Goal: Information Seeking & Learning: Learn about a topic

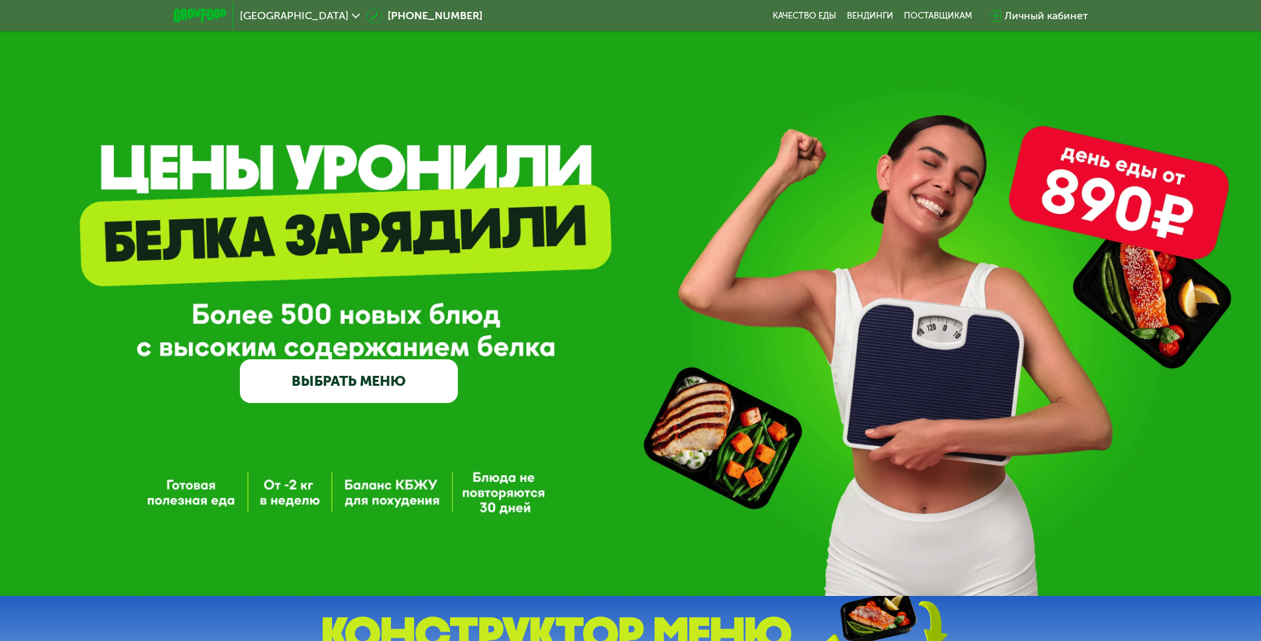
click at [424, 391] on link "ВЫБРАТЬ МЕНЮ" at bounding box center [349, 381] width 218 height 44
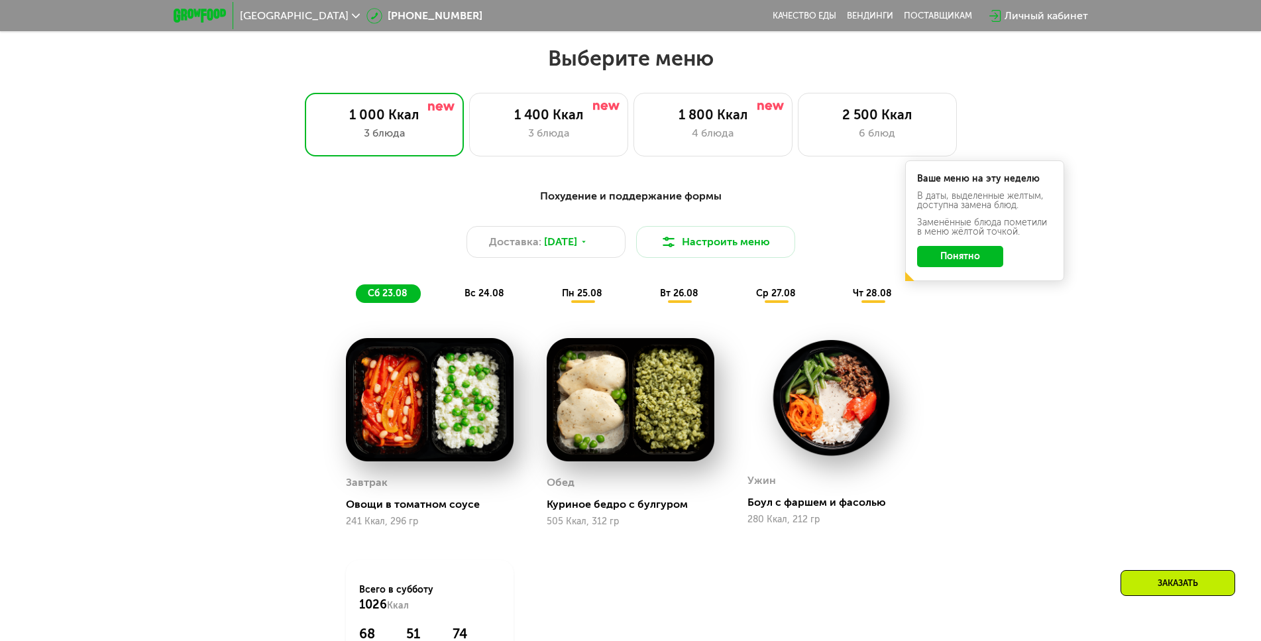
scroll to position [716, 0]
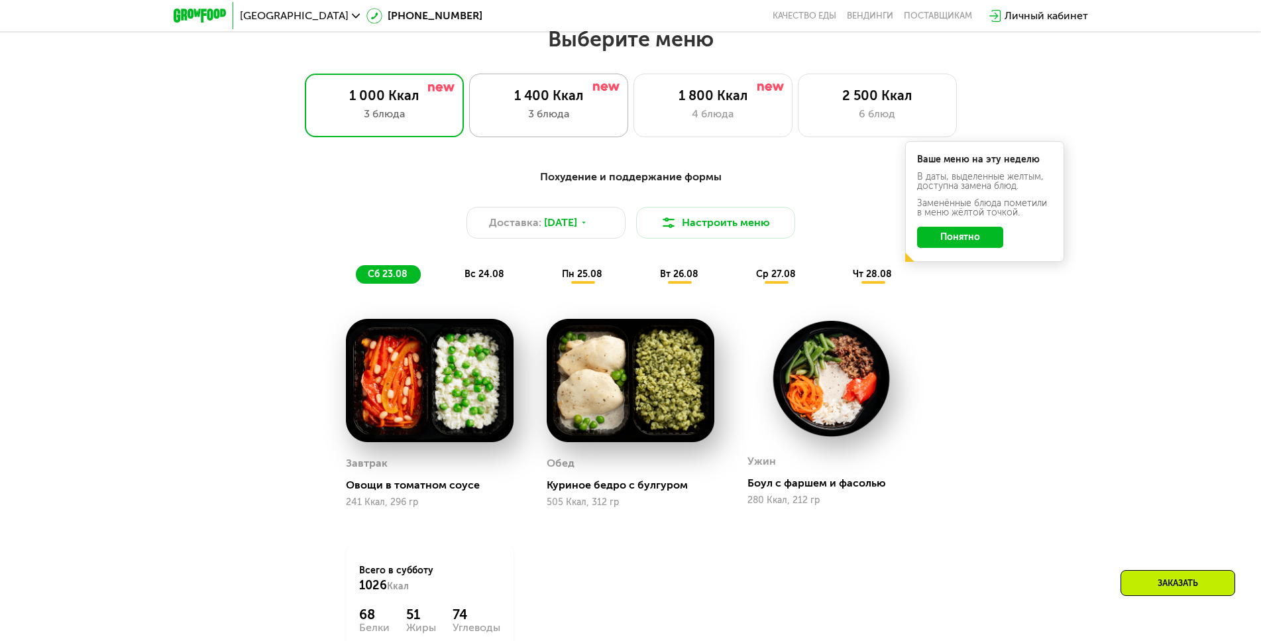
click at [634, 135] on div "1 400 Ккал 3 блюда" at bounding box center [713, 106] width 159 height 64
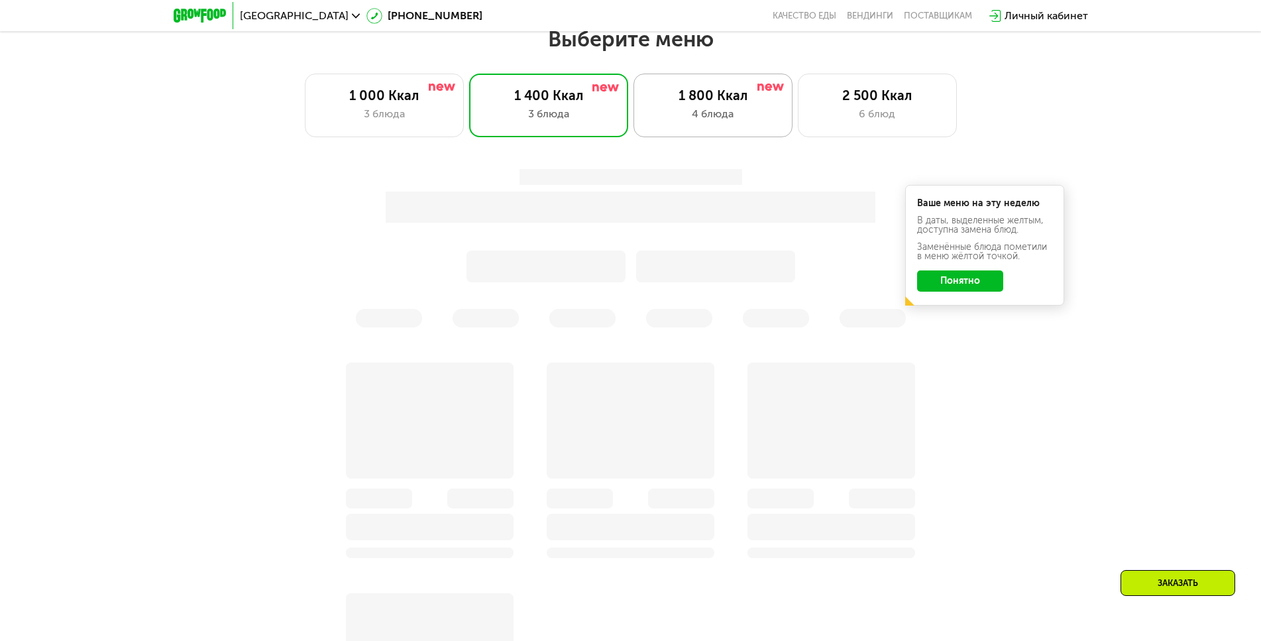
click at [714, 103] on div "1 800 Ккал" at bounding box center [712, 95] width 131 height 16
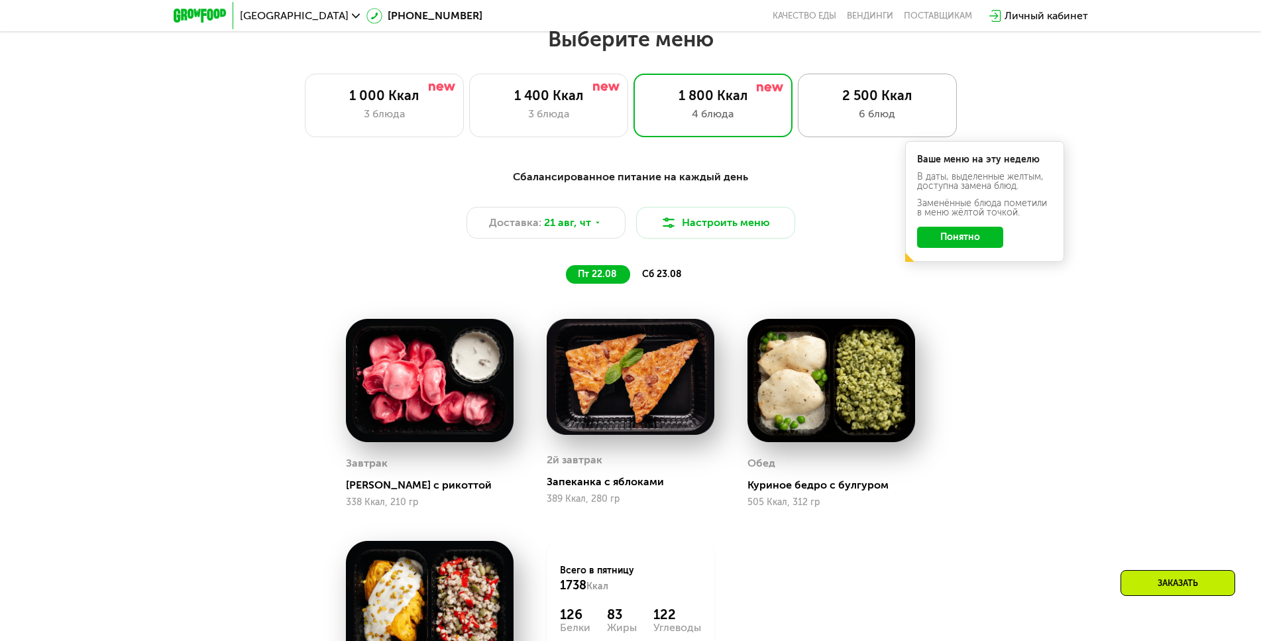
click at [910, 103] on div "2 500 Ккал" at bounding box center [877, 95] width 131 height 16
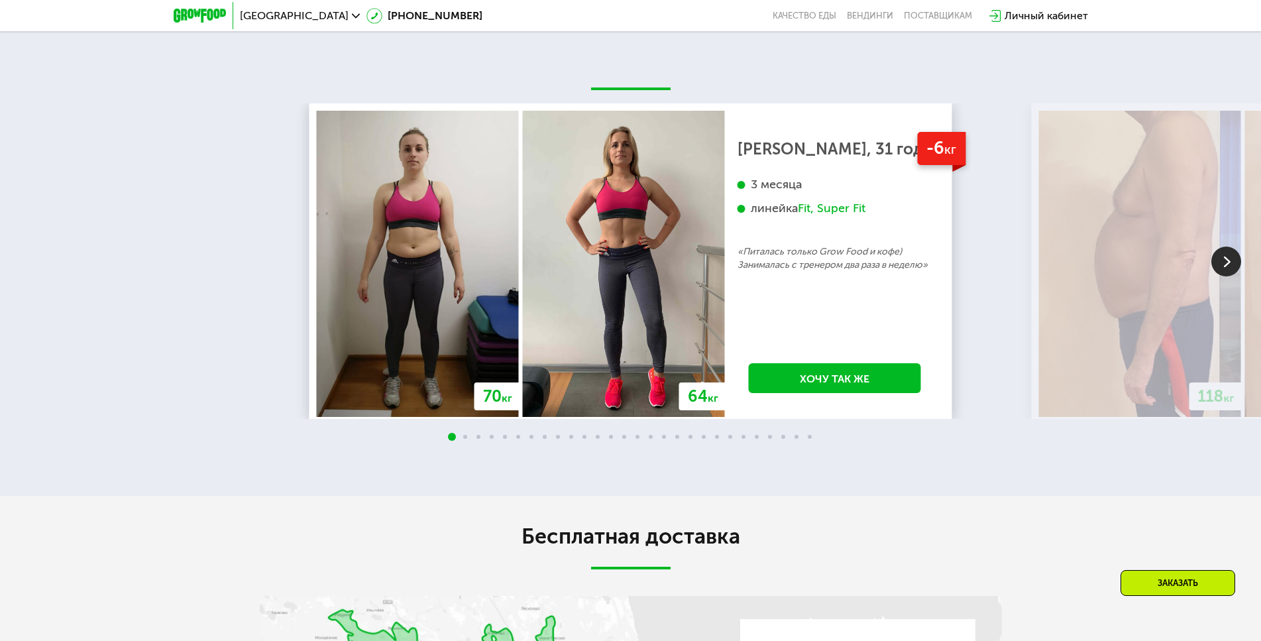
scroll to position [2637, 0]
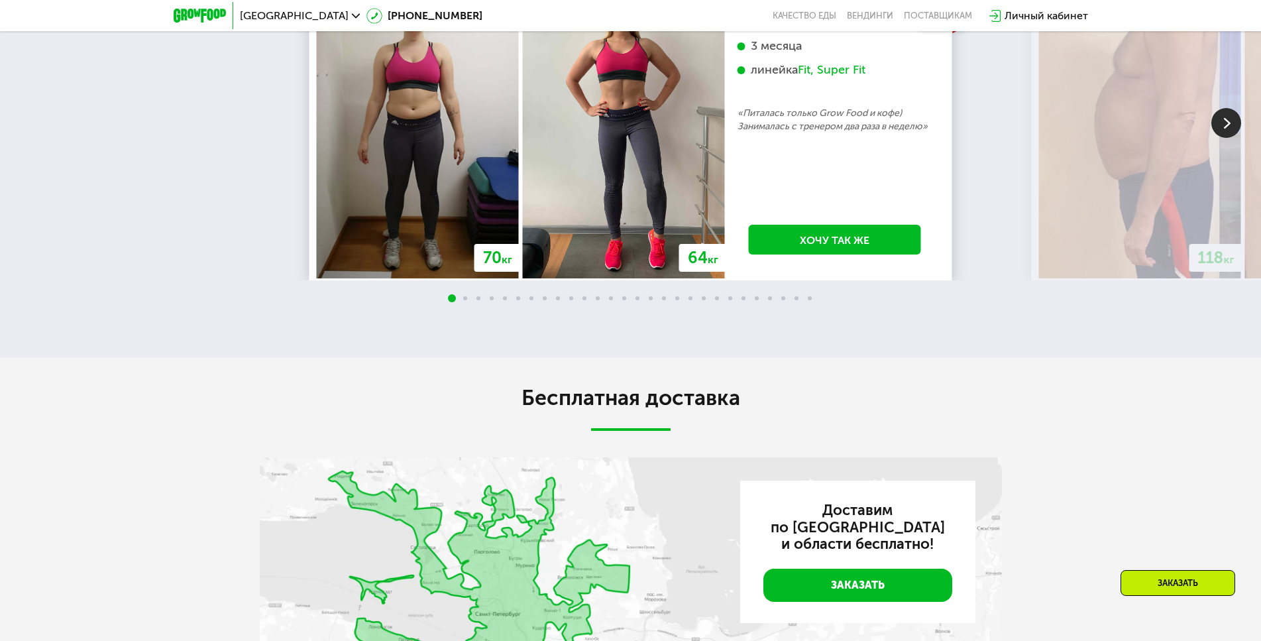
click at [1227, 138] on img at bounding box center [1226, 123] width 30 height 30
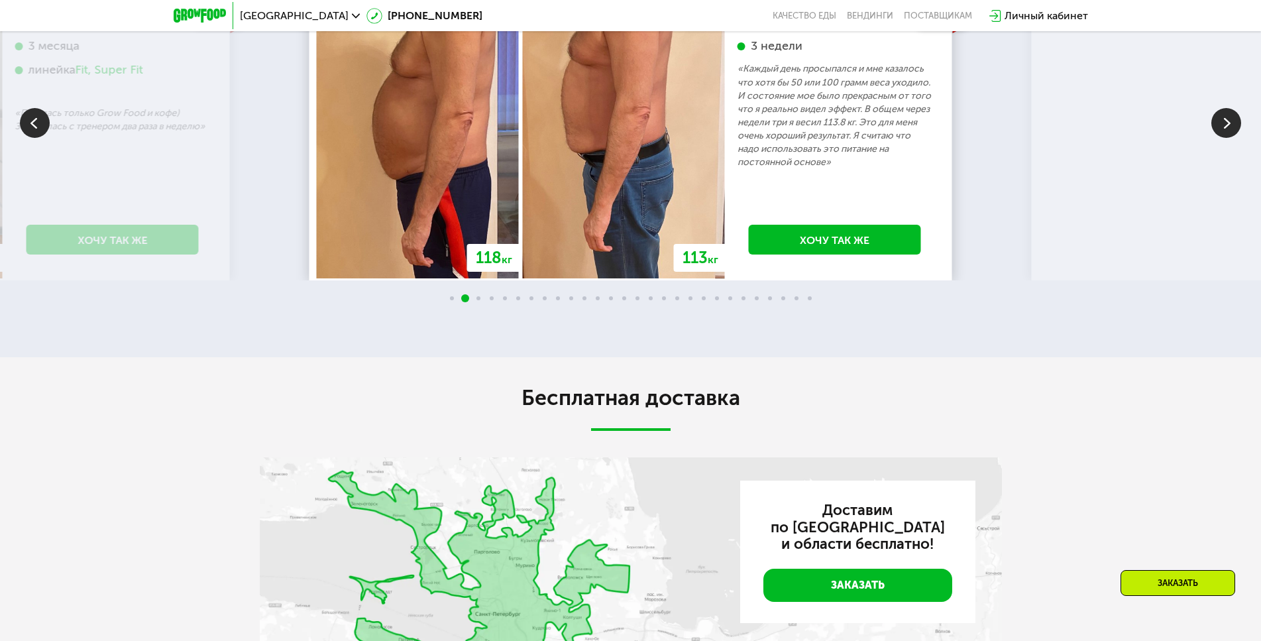
click at [1227, 138] on img at bounding box center [1226, 123] width 30 height 30
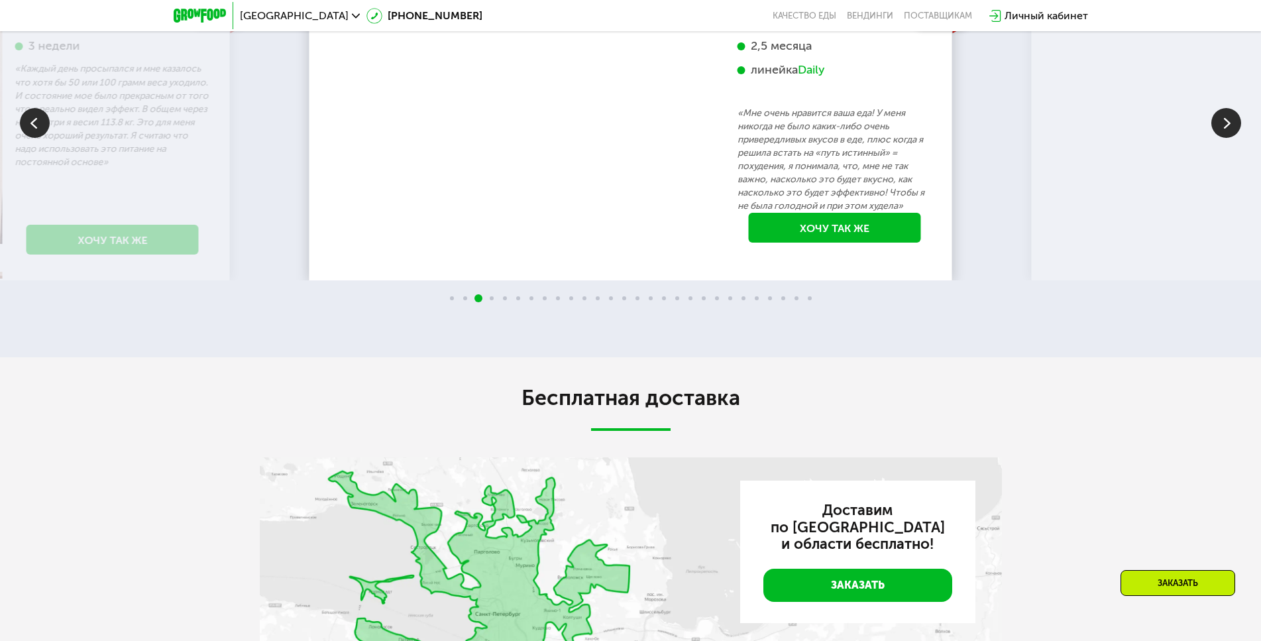
click at [1227, 138] on img at bounding box center [1226, 123] width 30 height 30
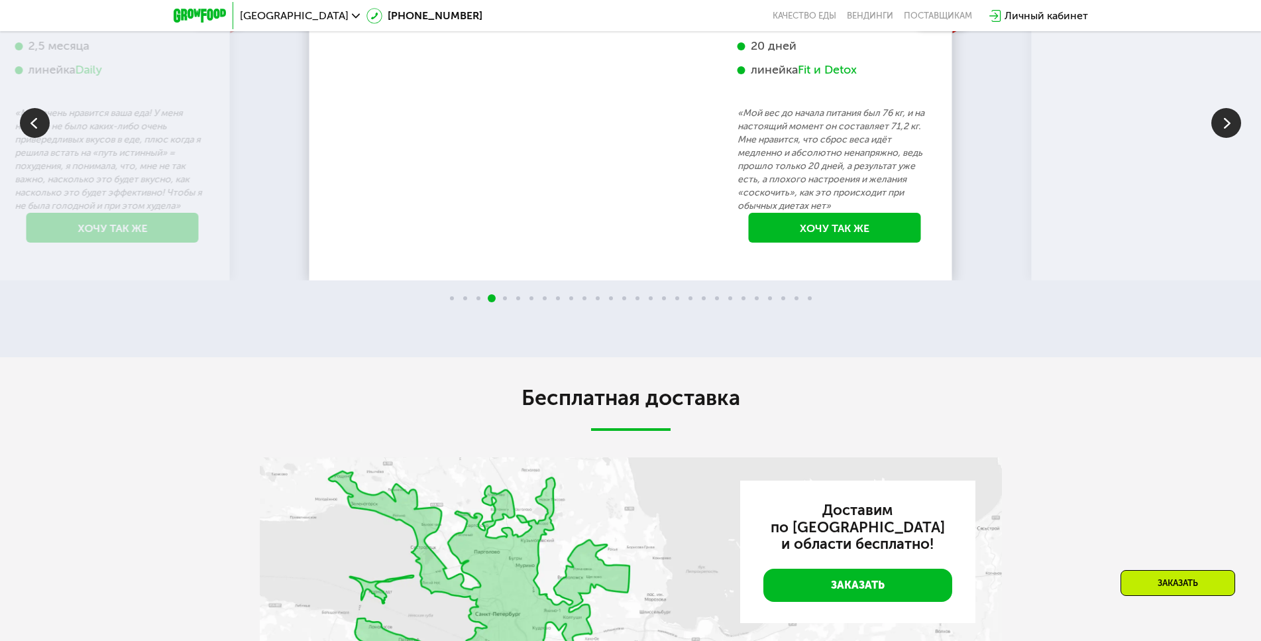
click at [1227, 138] on img at bounding box center [1226, 123] width 30 height 30
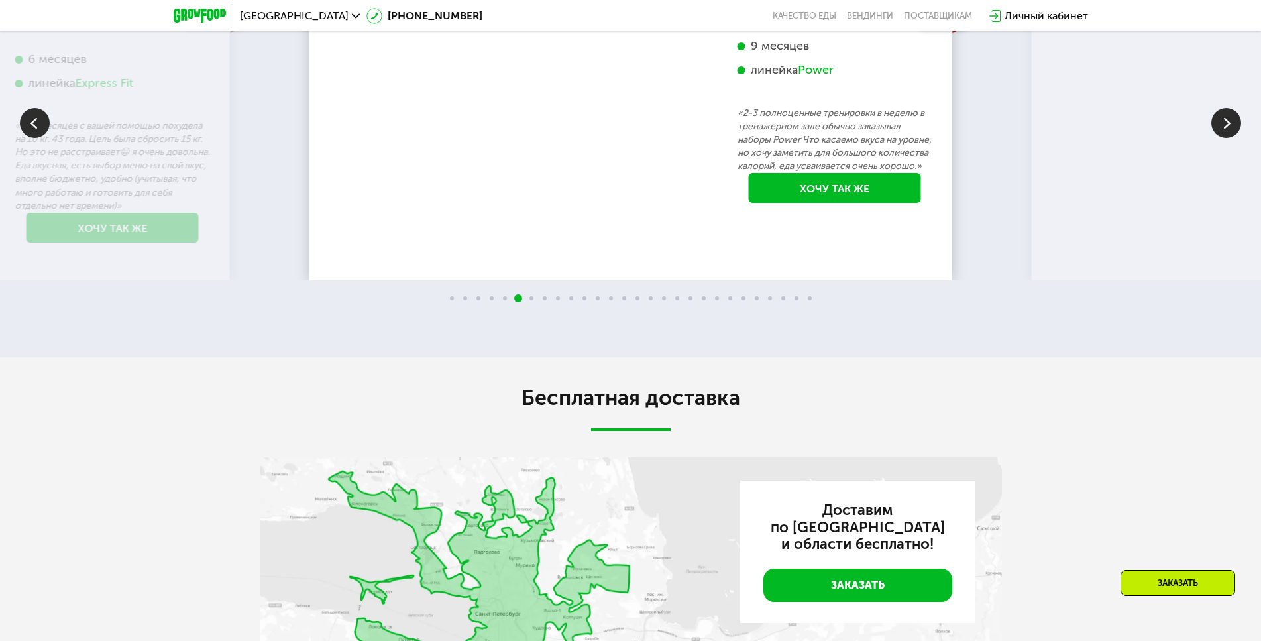
click at [1227, 138] on img at bounding box center [1226, 123] width 30 height 30
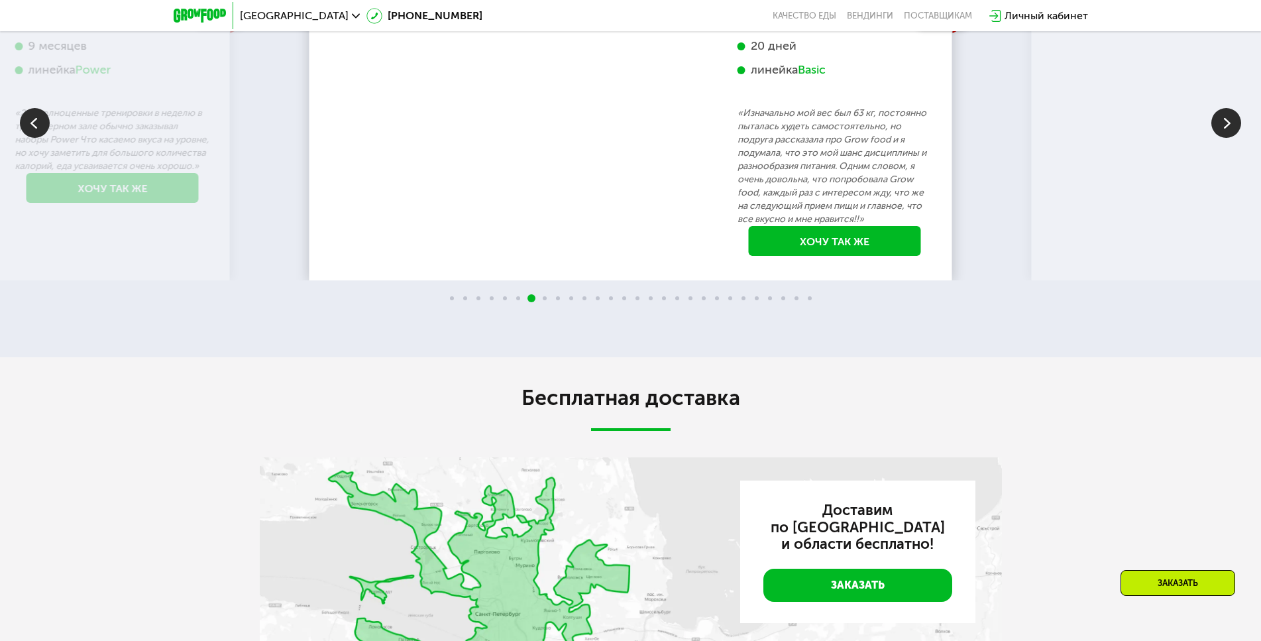
click at [1227, 138] on img at bounding box center [1226, 123] width 30 height 30
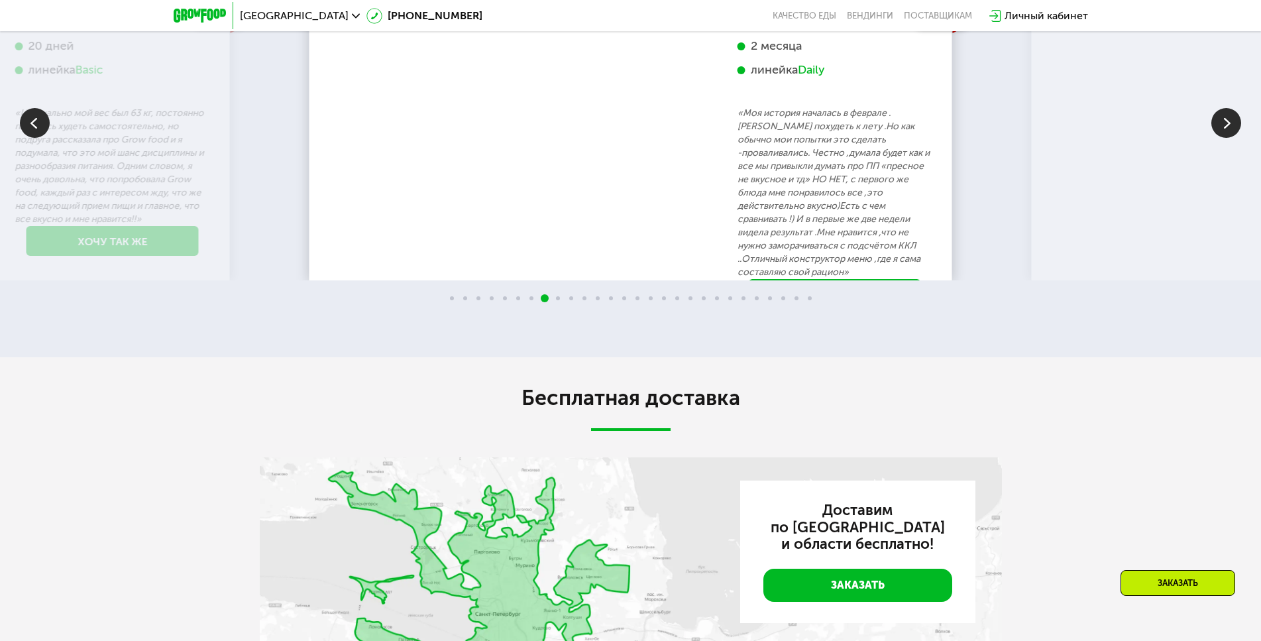
click at [1227, 138] on img at bounding box center [1226, 123] width 30 height 30
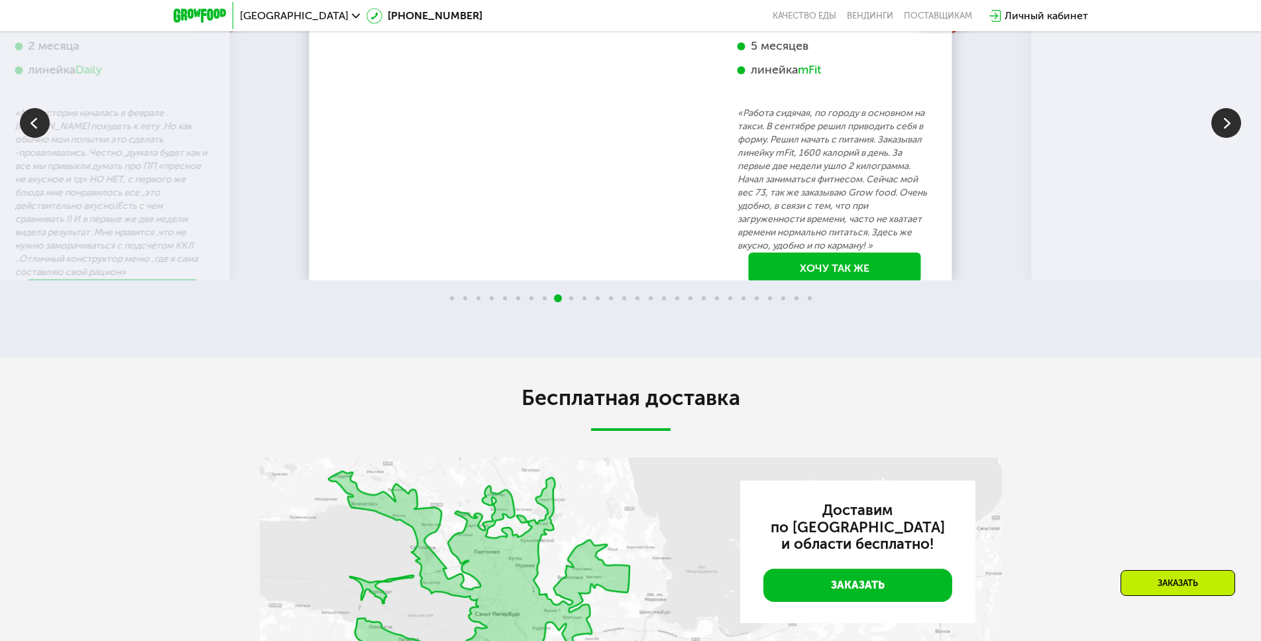
click at [1227, 138] on img at bounding box center [1226, 123] width 30 height 30
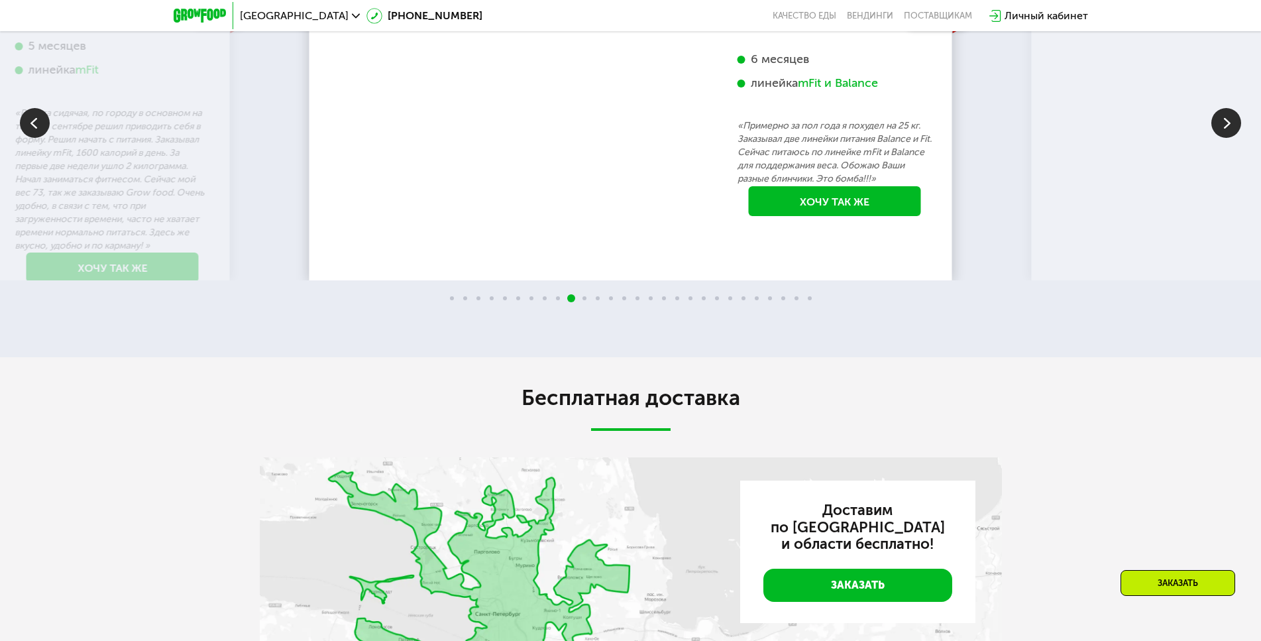
click at [1227, 138] on img at bounding box center [1226, 123] width 30 height 30
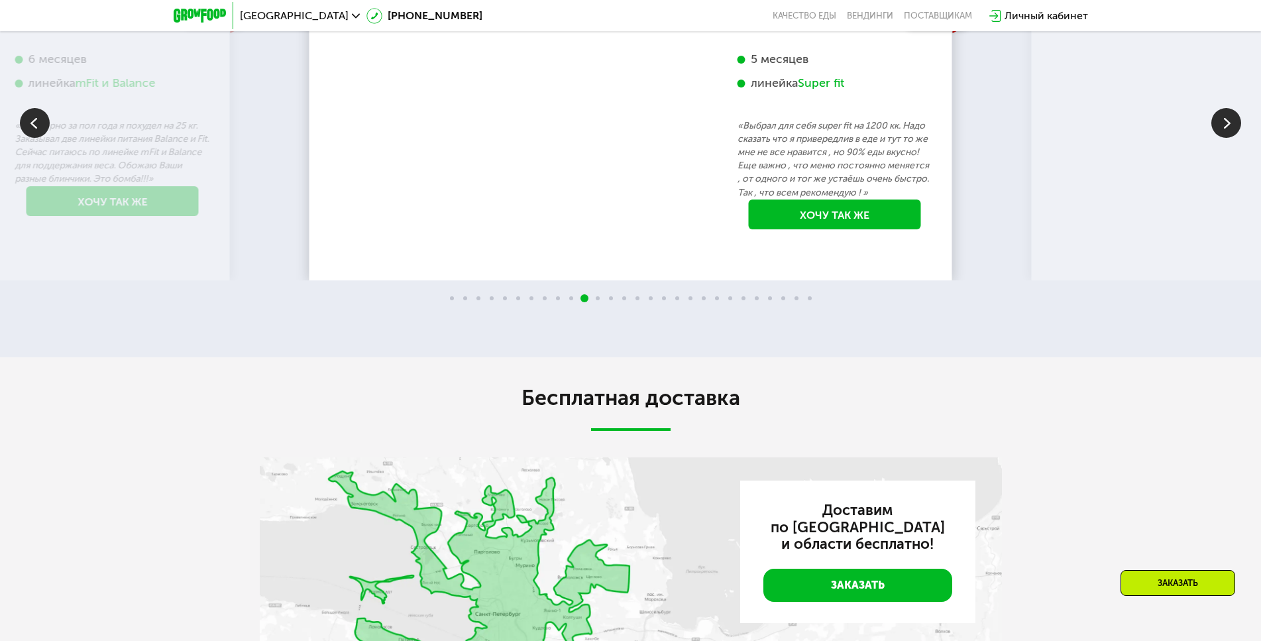
click at [1227, 138] on img at bounding box center [1226, 123] width 30 height 30
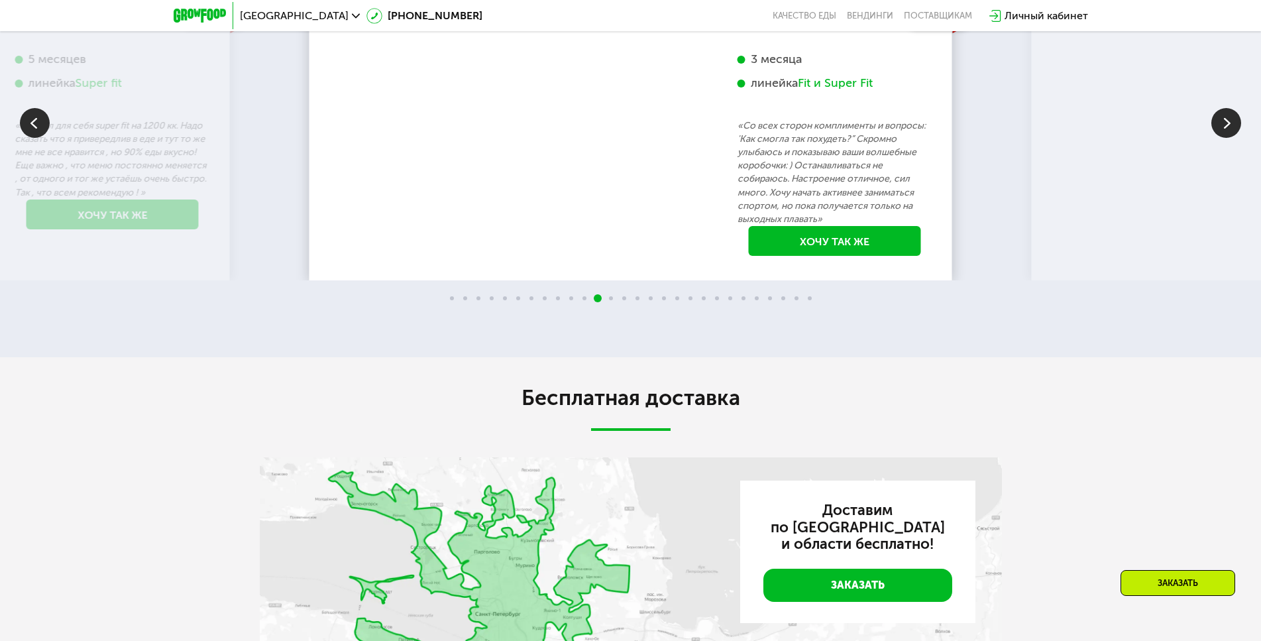
click at [1227, 138] on img at bounding box center [1226, 123] width 30 height 30
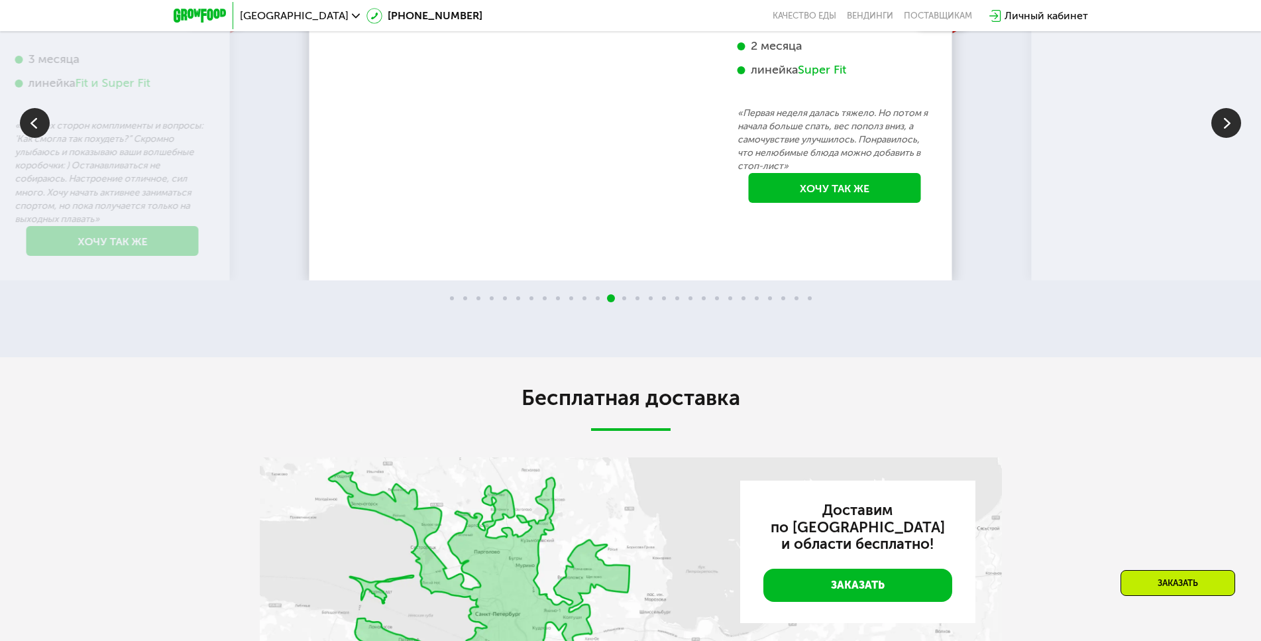
click at [1227, 138] on img at bounding box center [1226, 123] width 30 height 30
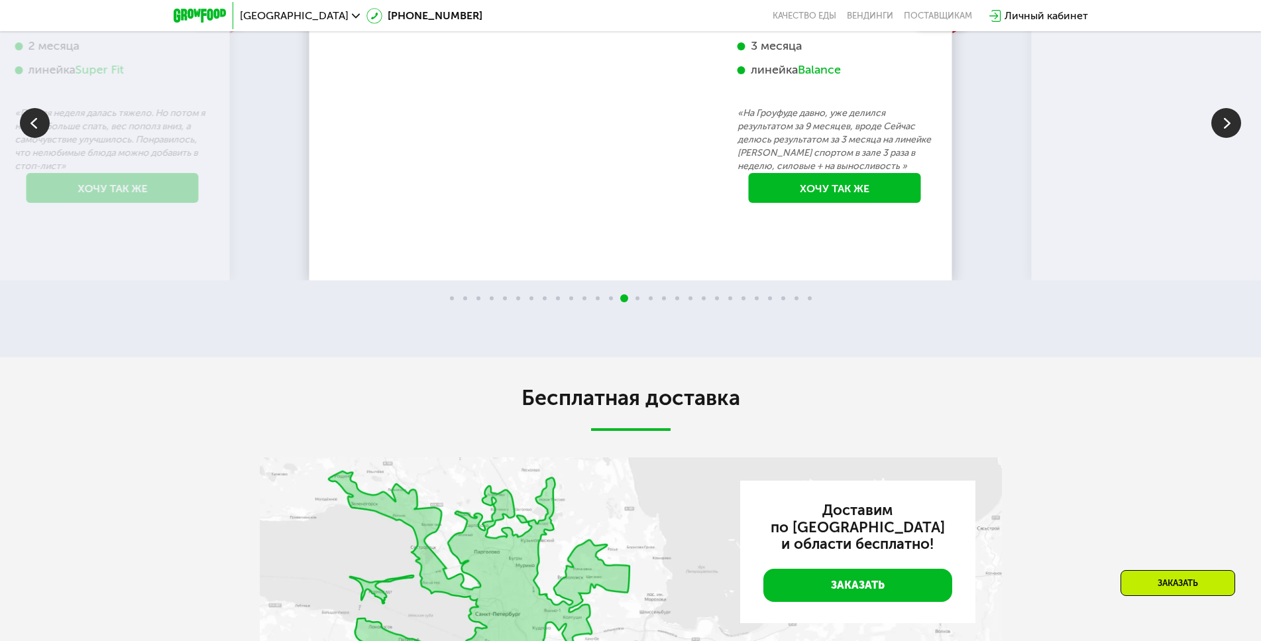
click at [1227, 138] on img at bounding box center [1226, 123] width 30 height 30
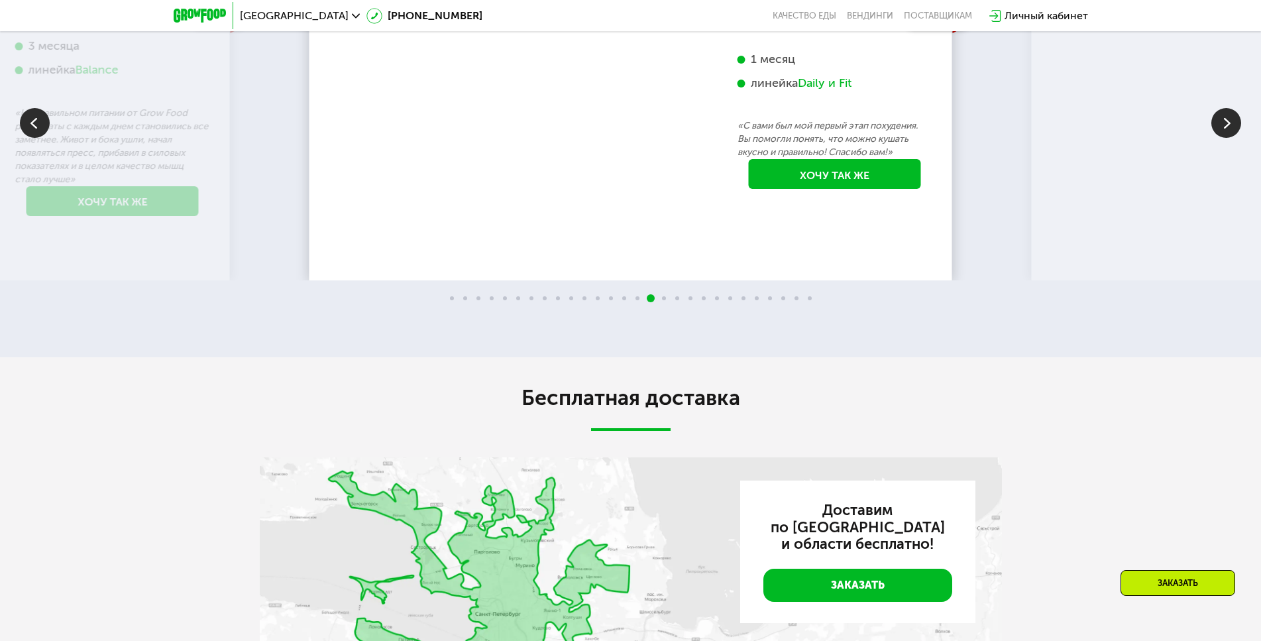
click at [1227, 138] on img at bounding box center [1226, 123] width 30 height 30
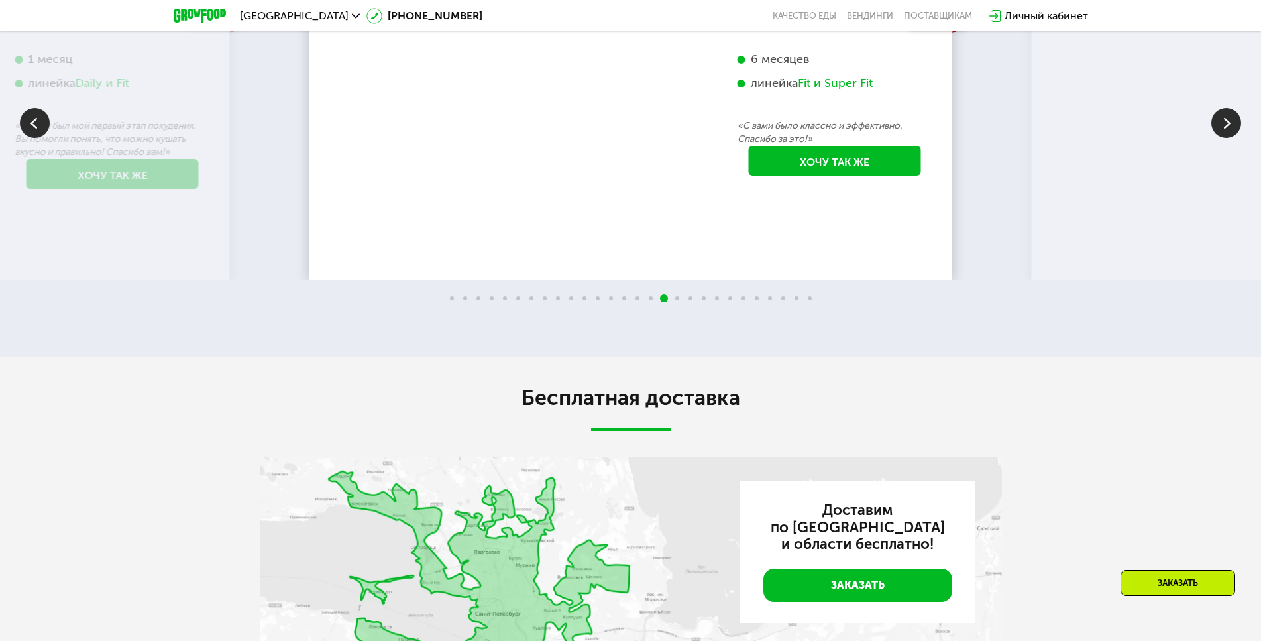
click at [1227, 138] on img at bounding box center [1226, 123] width 30 height 30
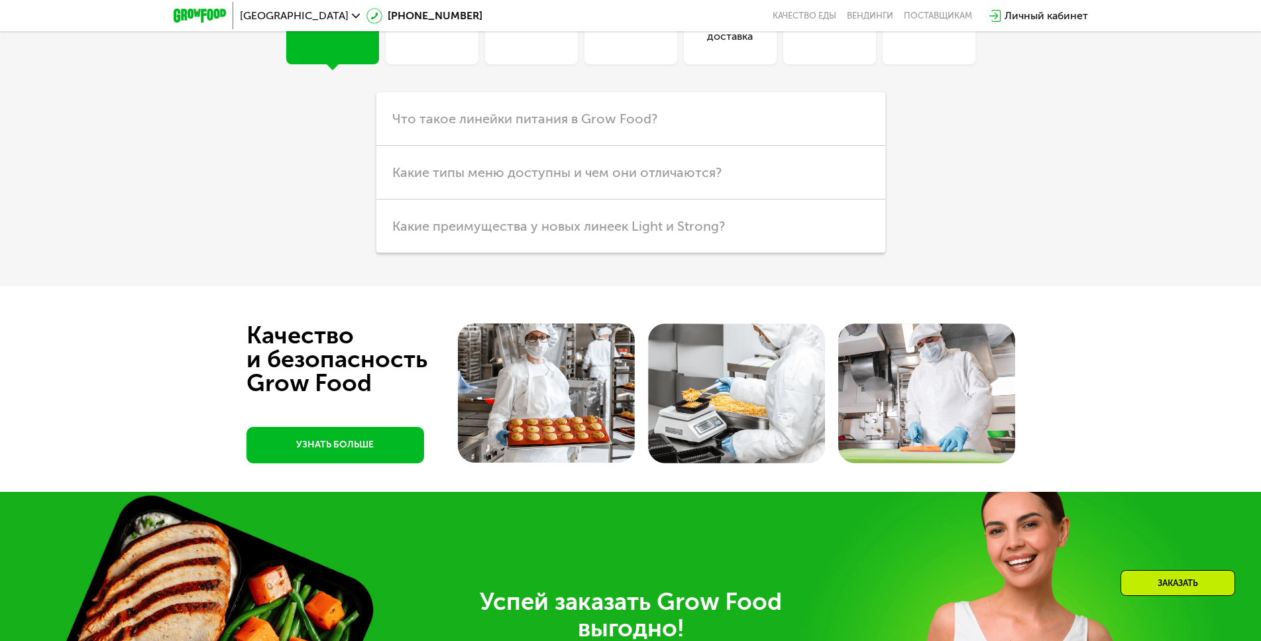
scroll to position [3631, 0]
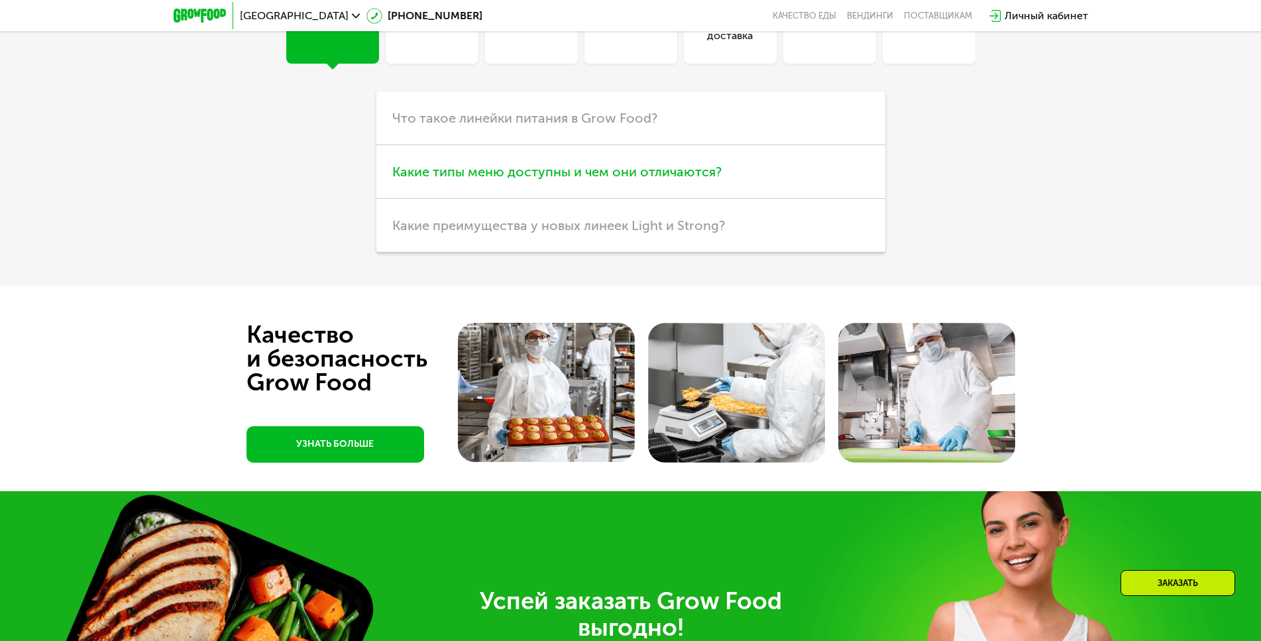
click at [673, 180] on span "Какие типы меню доступны и чем они отличаются?" at bounding box center [556, 172] width 329 height 16
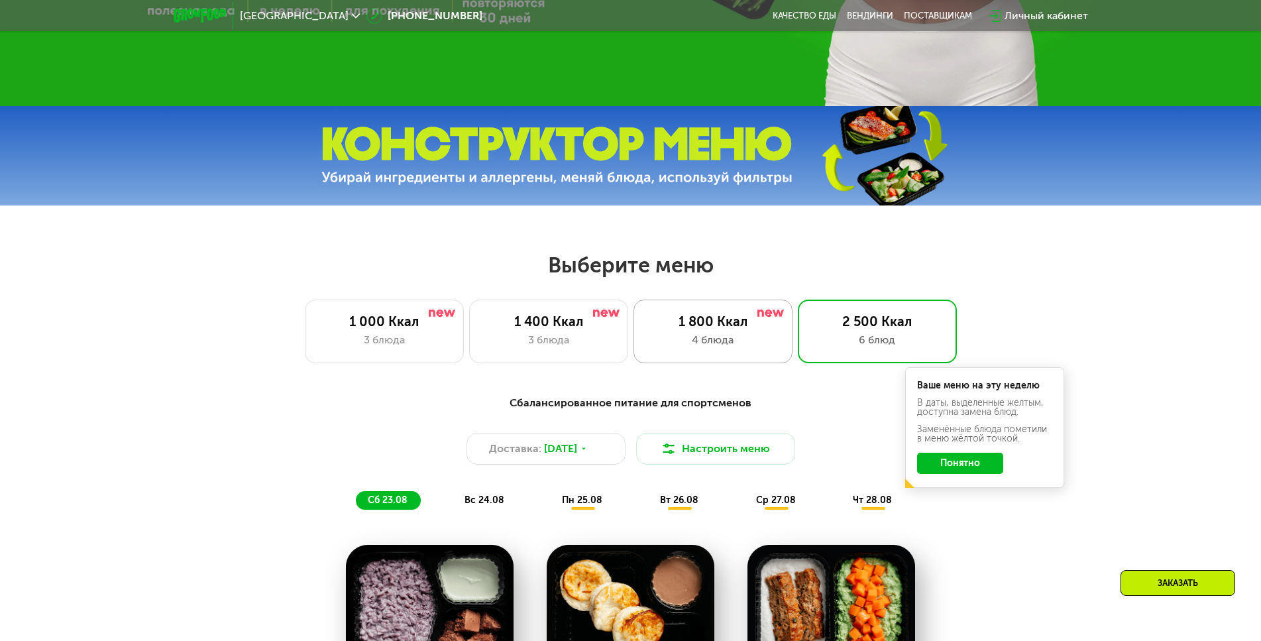
scroll to position [0, 0]
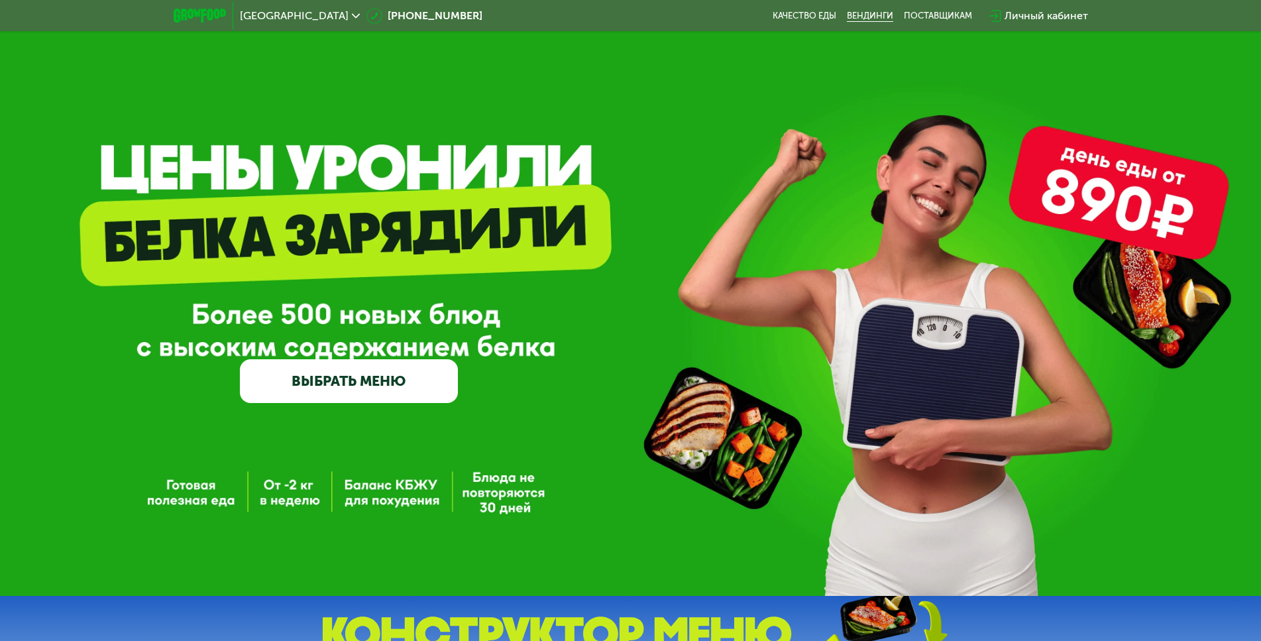
click at [863, 15] on link "Вендинги" at bounding box center [870, 16] width 46 height 11
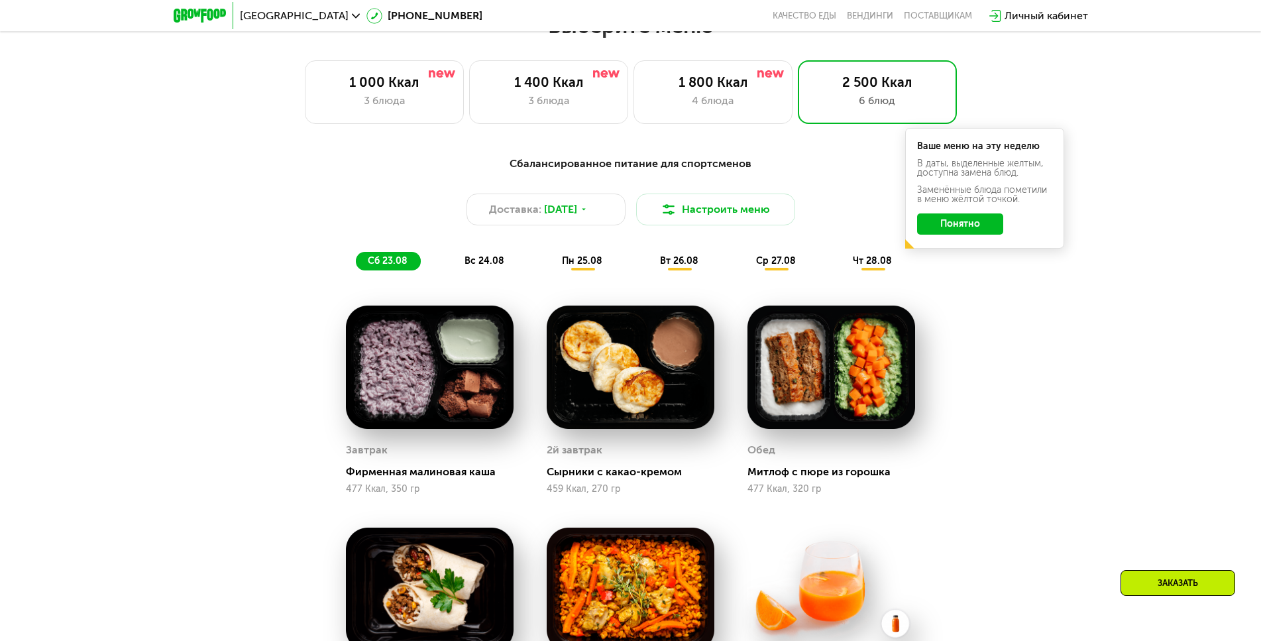
scroll to position [795, 0]
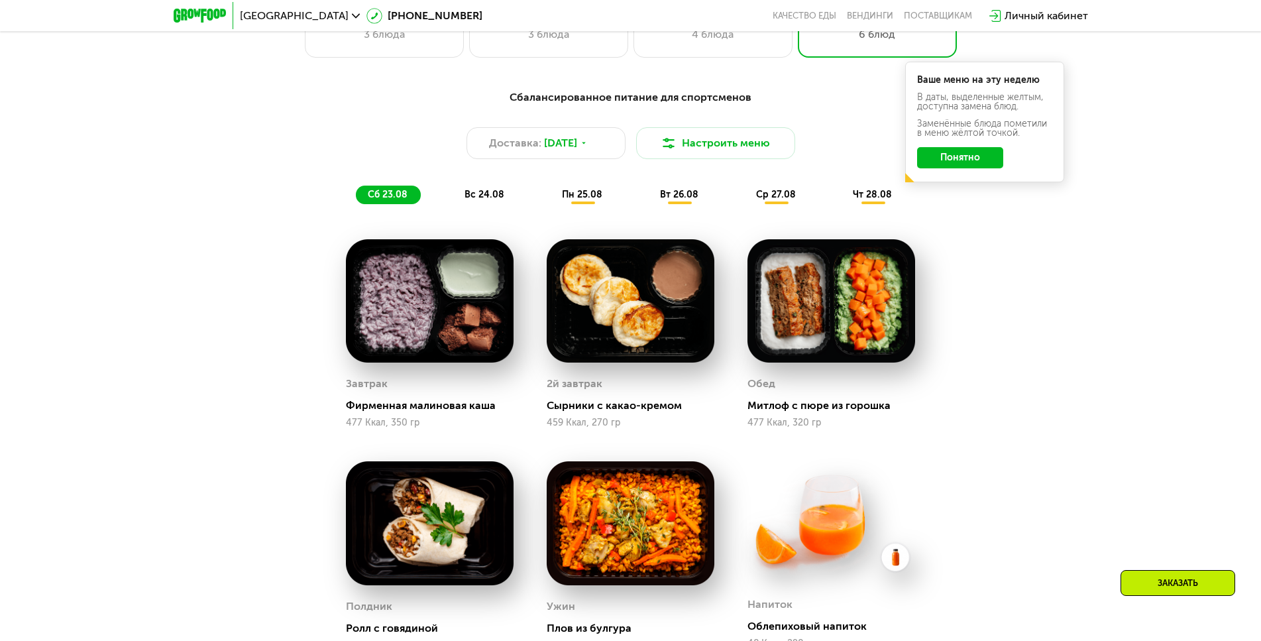
click at [959, 166] on button "Понятно" at bounding box center [960, 157] width 86 height 21
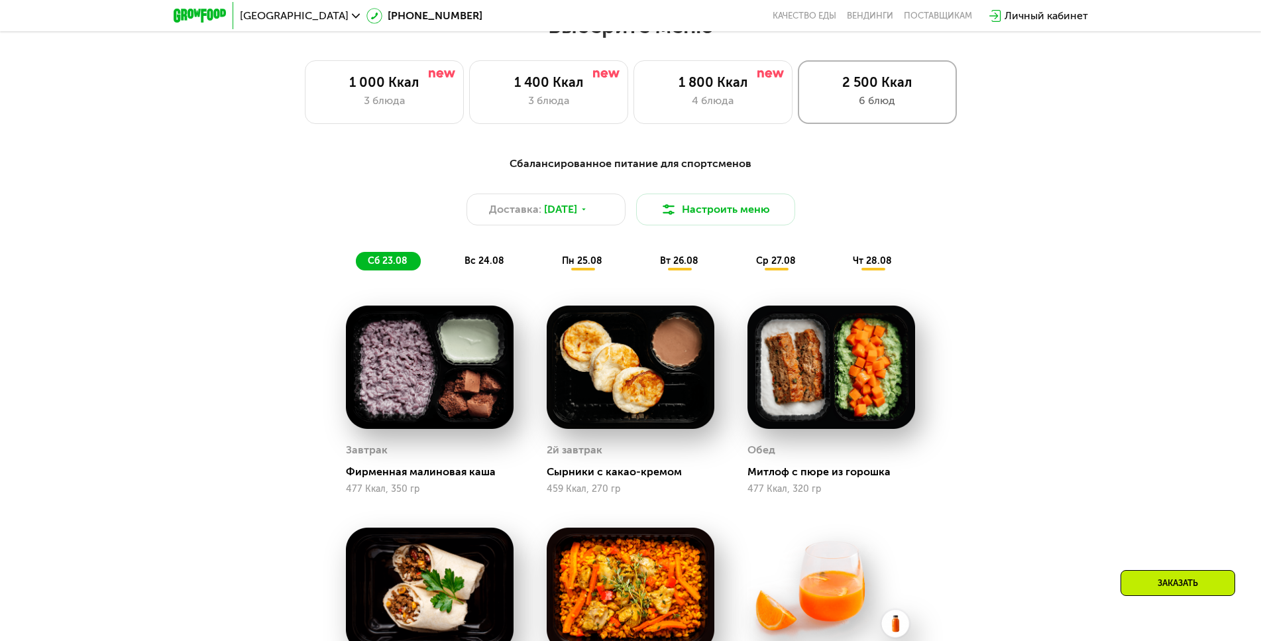
scroll to position [663, 0]
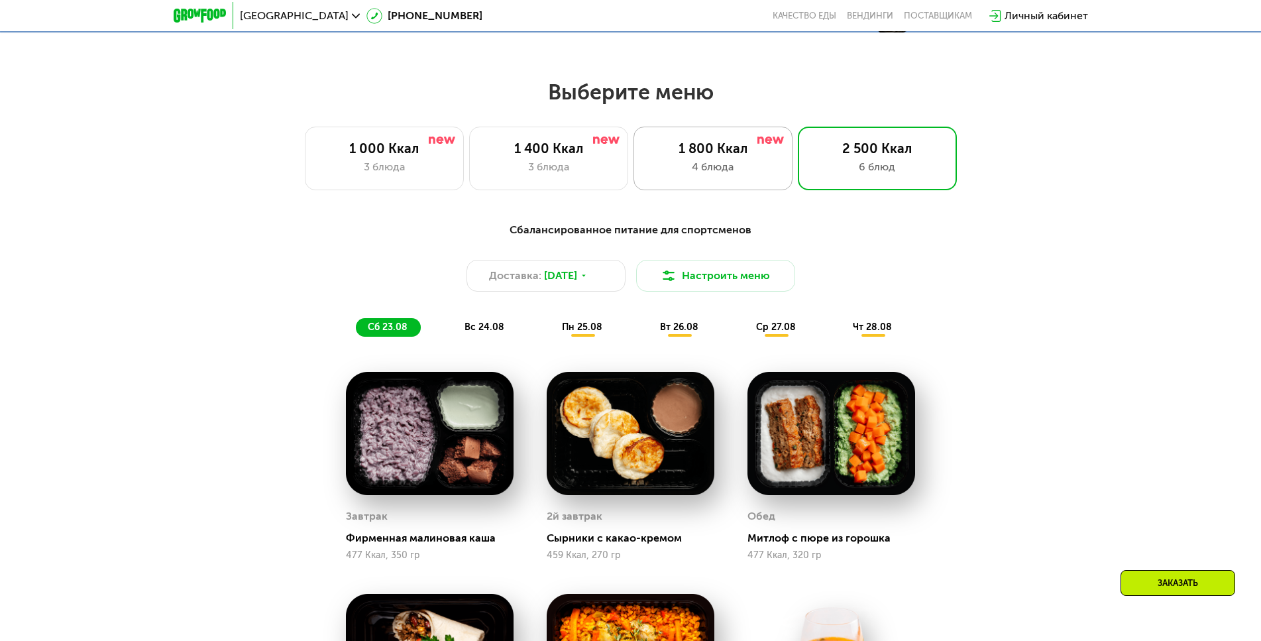
click at [798, 137] on div "1 800 Ккал 4 блюда" at bounding box center [877, 159] width 159 height 64
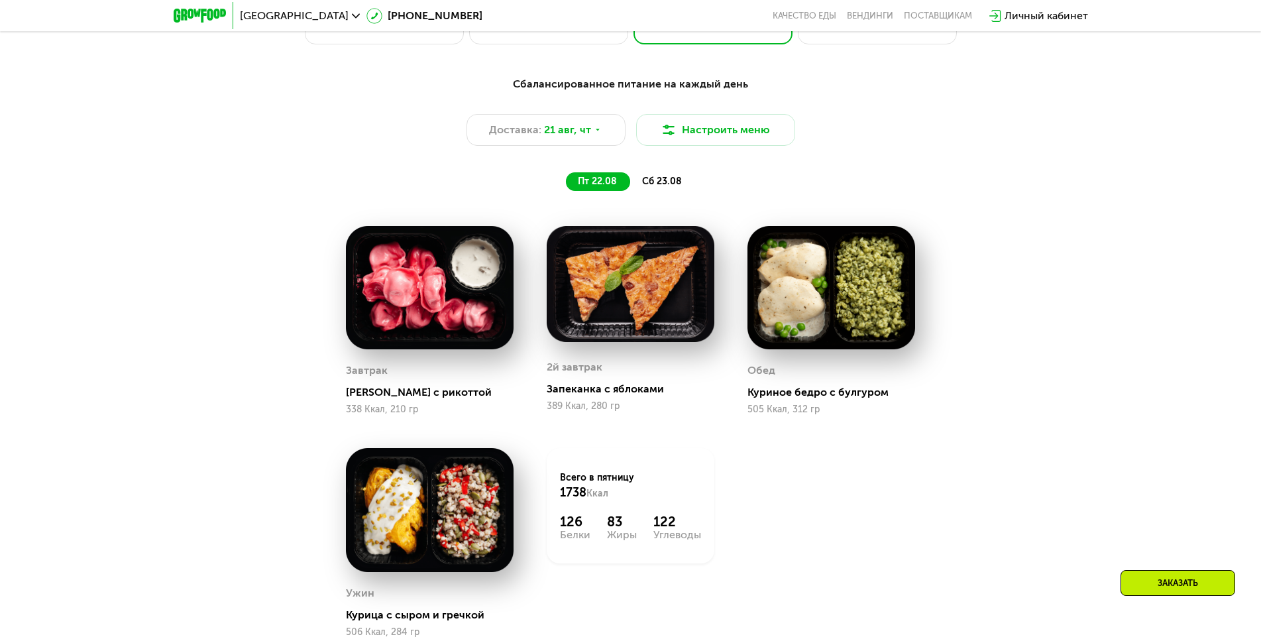
scroll to position [928, 0]
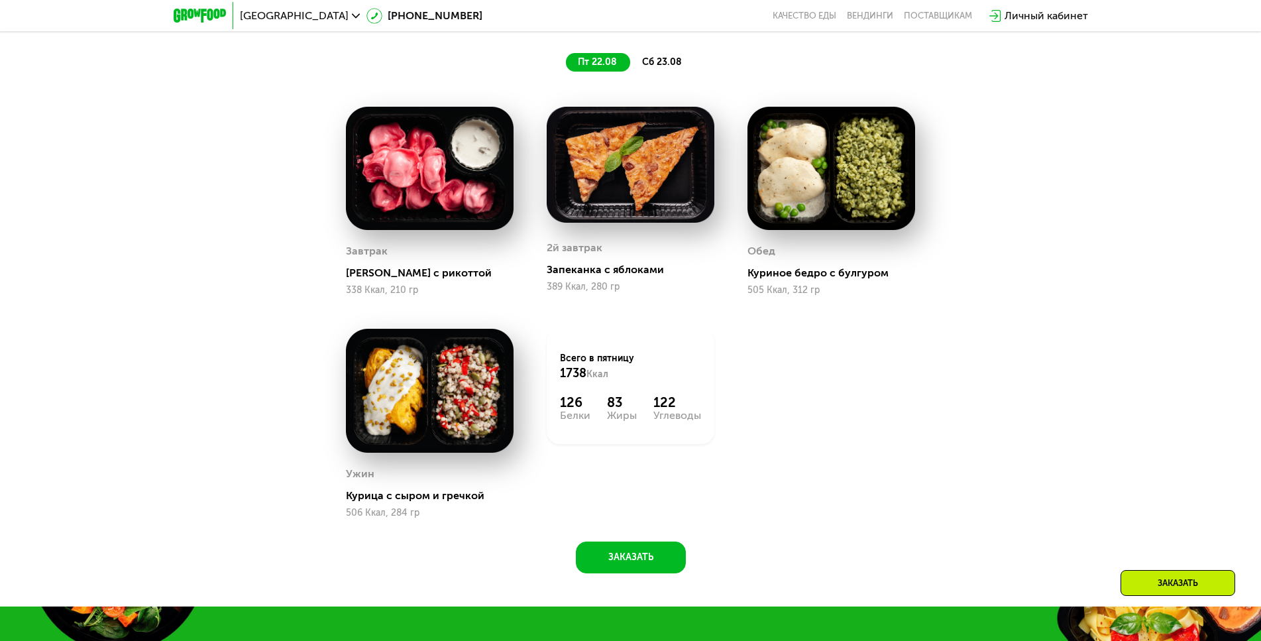
click at [441, 380] on img at bounding box center [430, 391] width 168 height 124
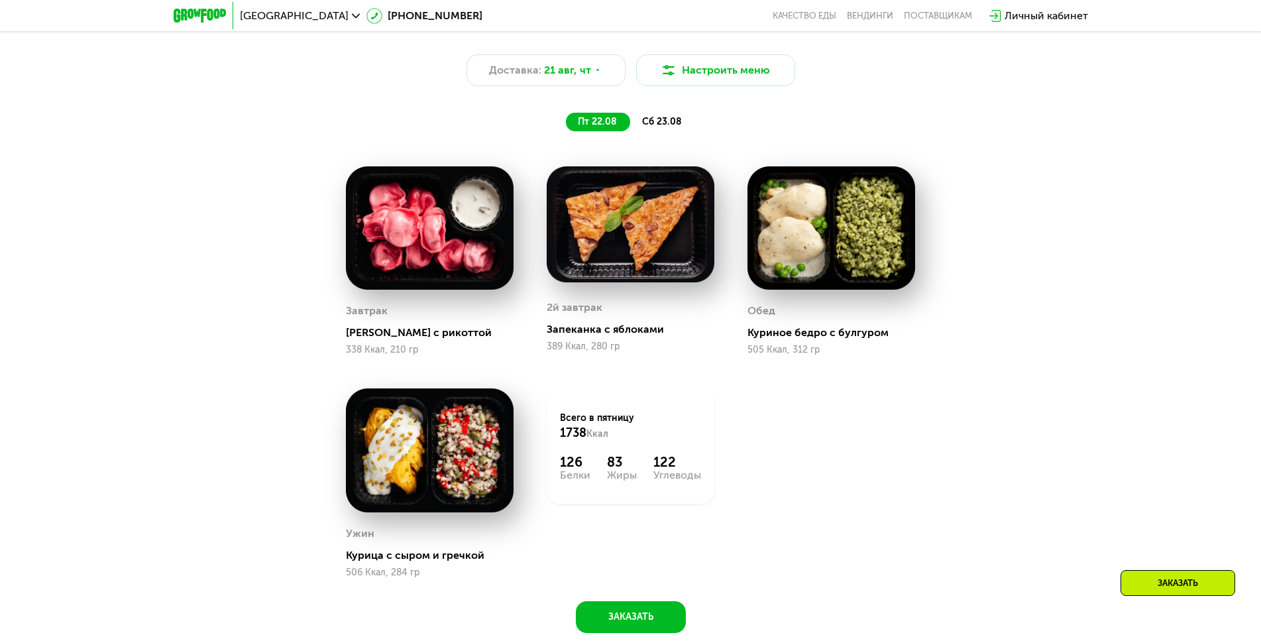
scroll to position [663, 0]
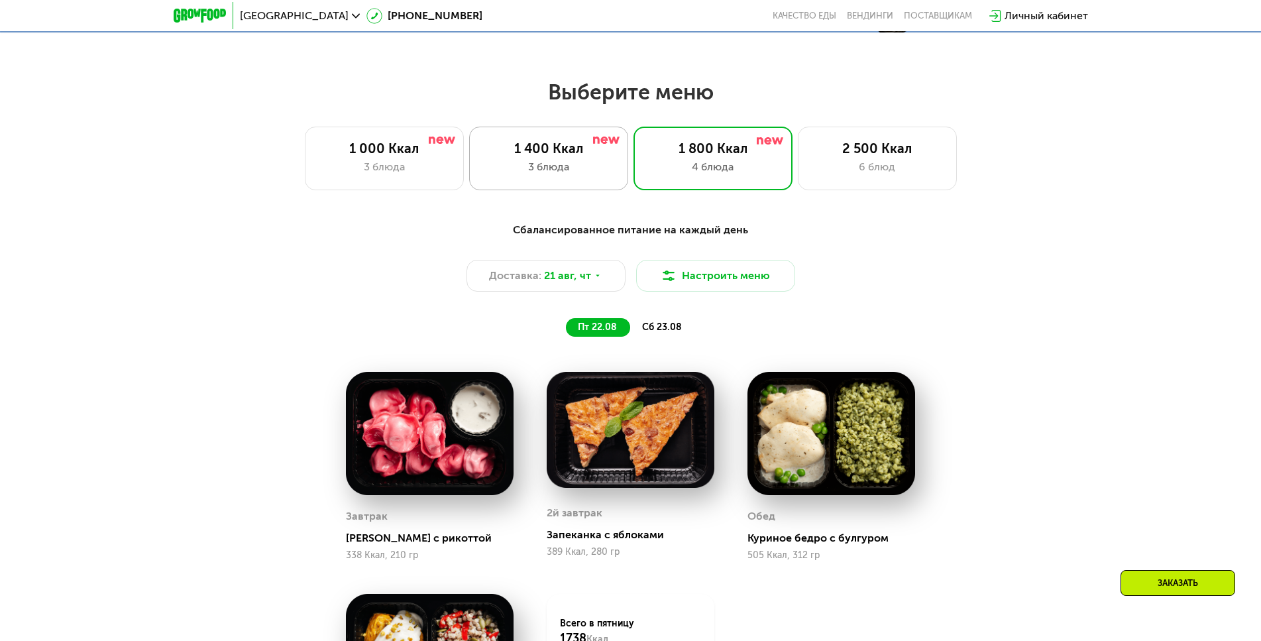
click at [634, 163] on div "1 400 Ккал 3 блюда" at bounding box center [713, 159] width 159 height 64
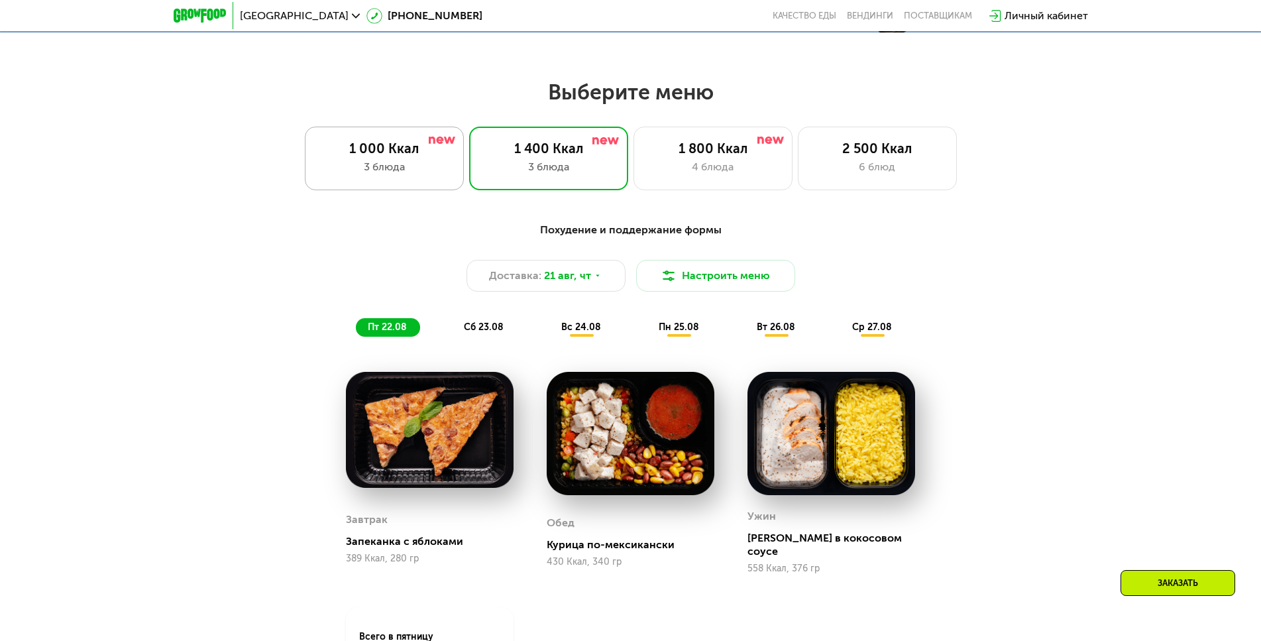
click at [408, 171] on div "3 блюда" at bounding box center [384, 167] width 131 height 16
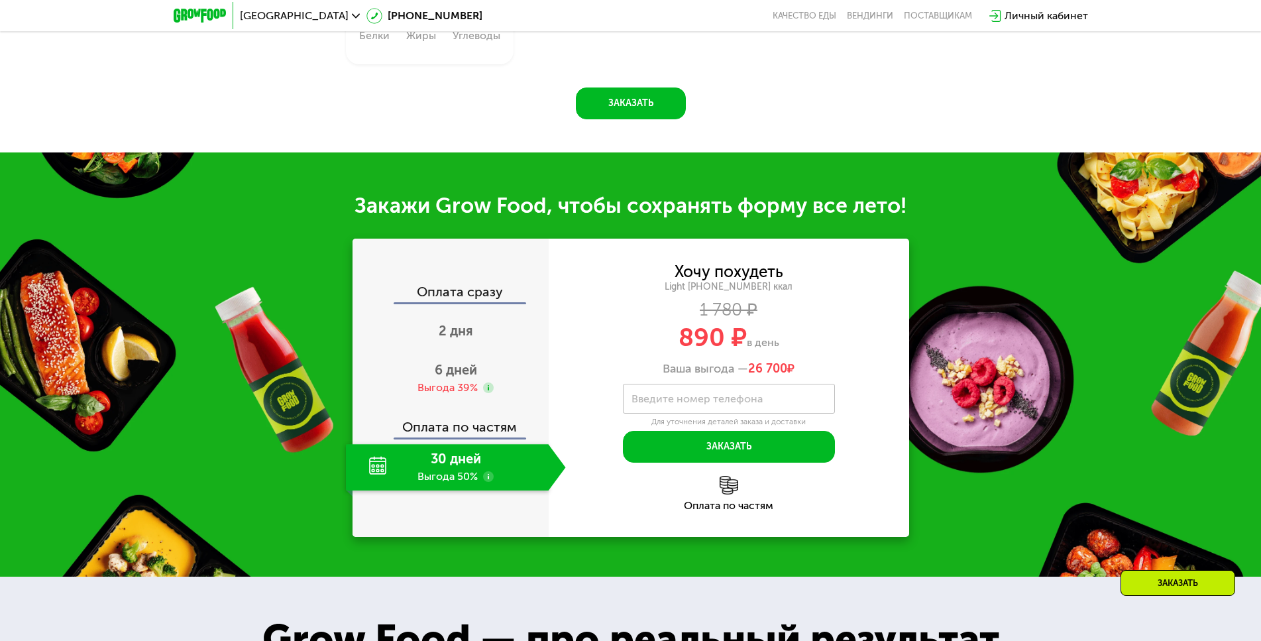
scroll to position [1259, 0]
